Goal: Task Accomplishment & Management: Use online tool/utility

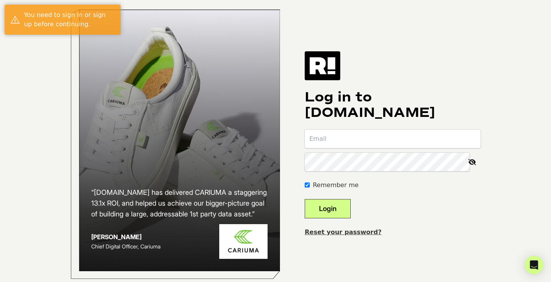
type input "chad@earnware.com"
click at [345, 215] on button "Login" at bounding box center [327, 208] width 46 height 19
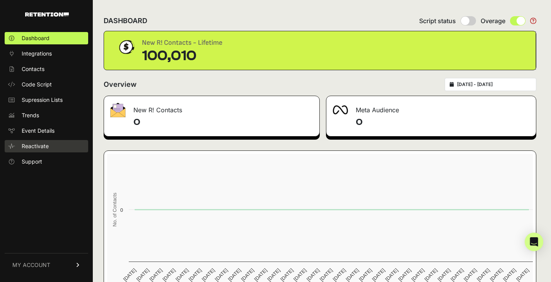
click at [36, 147] on span "Reactivate" at bounding box center [35, 147] width 27 height 8
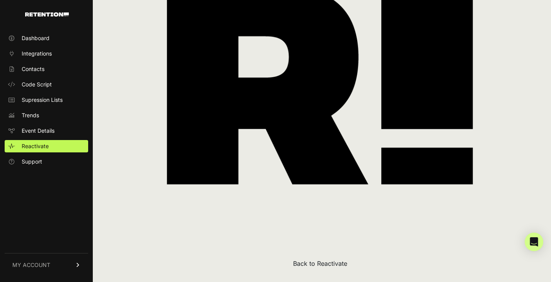
scroll to position [138, 0]
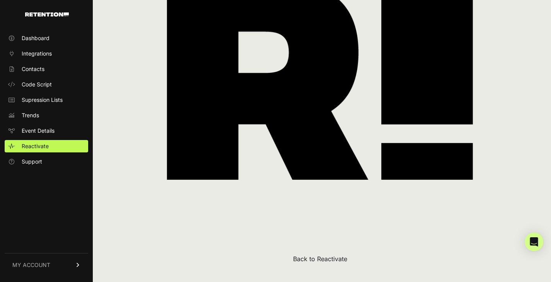
click at [336, 257] on button "Back to Reactivate" at bounding box center [320, 259] width 54 height 9
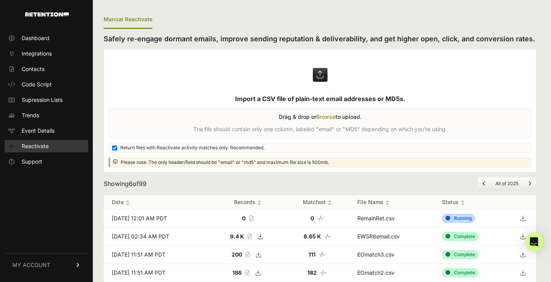
click at [51, 148] on link "Reactivate" at bounding box center [46, 146] width 83 height 12
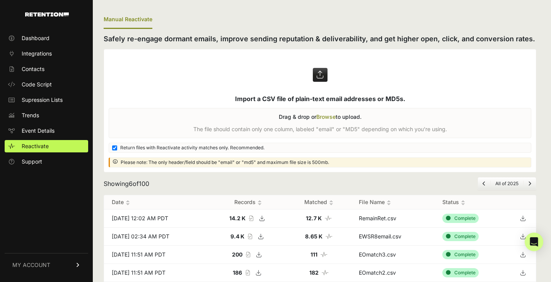
click at [527, 218] on icon at bounding box center [522, 219] width 11 height 12
click at [537, 10] on div "Manual Reactivate Safely re-engage dormant emails, improve sending reputation &…" at bounding box center [320, 167] width 454 height 335
